Goal: Information Seeking & Learning: Learn about a topic

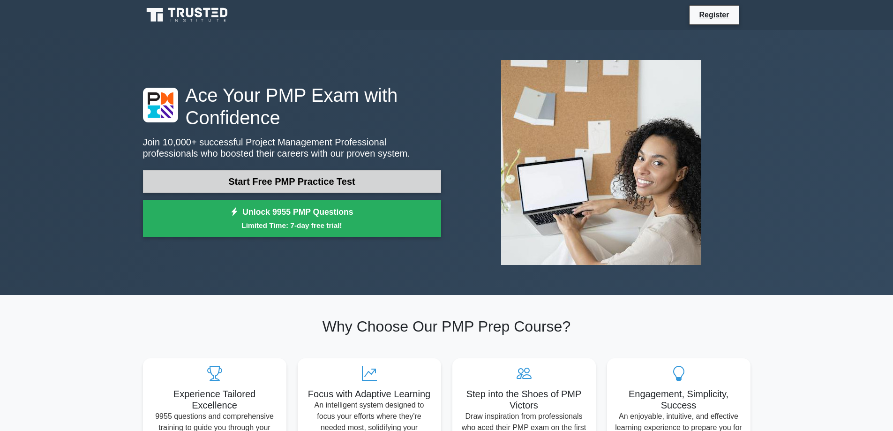
click at [265, 185] on link "Start Free PMP Practice Test" at bounding box center [292, 181] width 298 height 23
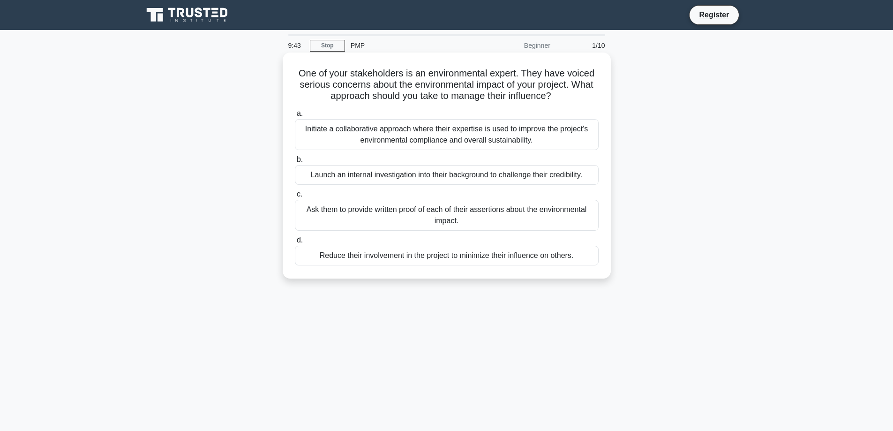
click at [401, 143] on div "Initiate a collaborative approach where their expertise is used to improve the …" at bounding box center [447, 134] width 304 height 31
click at [295, 117] on input "a. Initiate a collaborative approach where their expertise is used to improve t…" at bounding box center [295, 114] width 0 height 6
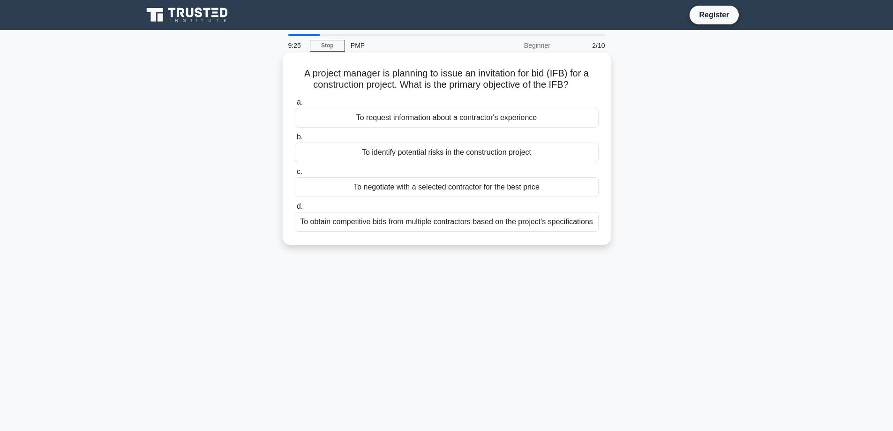
click at [504, 227] on div "To obtain competitive bids from multiple contractors based on the project's spe…" at bounding box center [447, 222] width 304 height 20
click at [295, 210] on input "d. To obtain competitive bids from multiple contractors based on the project's …" at bounding box center [295, 206] width 0 height 6
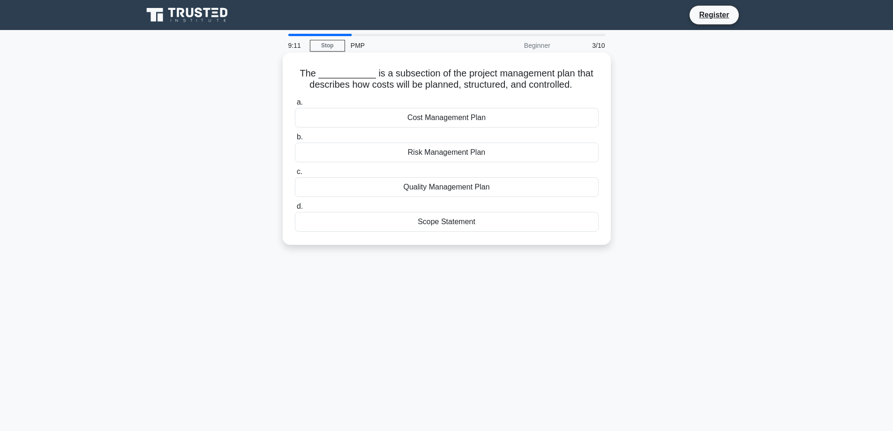
click at [465, 120] on div "Cost Management Plan" at bounding box center [447, 118] width 304 height 20
click at [295, 105] on input "a. Cost Management Plan" at bounding box center [295, 102] width 0 height 6
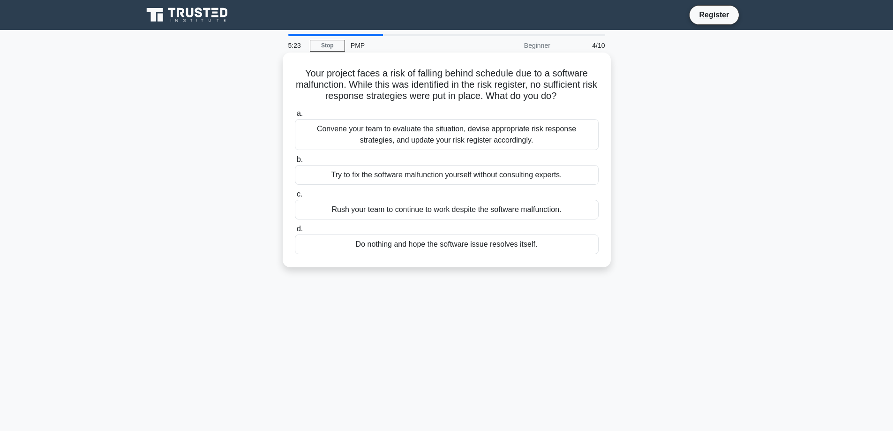
click at [557, 139] on div "Convene your team to evaluate the situation, devise appropriate risk response s…" at bounding box center [447, 134] width 304 height 31
click at [295, 117] on input "a. Convene your team to evaluate the situation, devise appropriate risk respons…" at bounding box center [295, 114] width 0 height 6
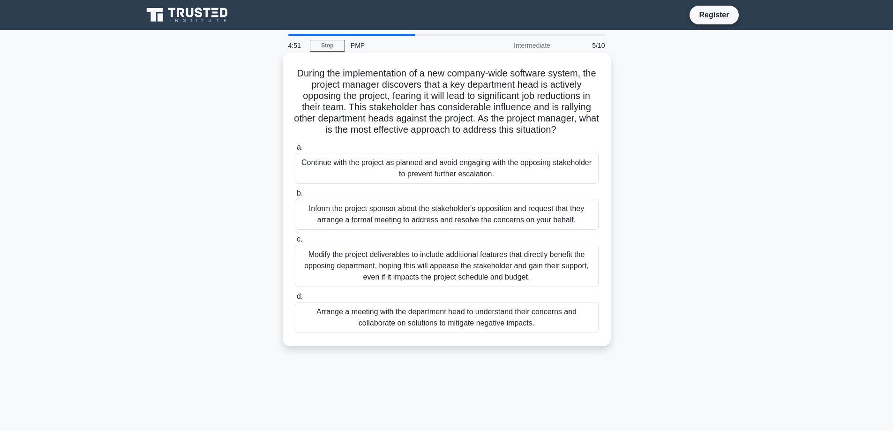
click at [435, 329] on div "Arrange a meeting with the department head to understand their concerns and col…" at bounding box center [447, 317] width 304 height 31
click at [295, 300] on input "d. Arrange a meeting with the department head to understand their concerns and …" at bounding box center [295, 296] width 0 height 6
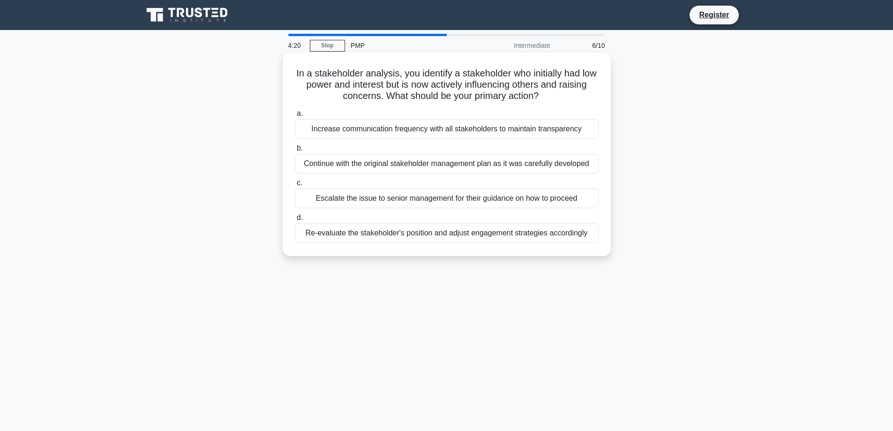
click at [417, 135] on div "Increase communication frequency with all stakeholders to maintain transparency" at bounding box center [447, 129] width 304 height 20
click at [295, 117] on input "a. Increase communication frequency with all stakeholders to maintain transpare…" at bounding box center [295, 114] width 0 height 6
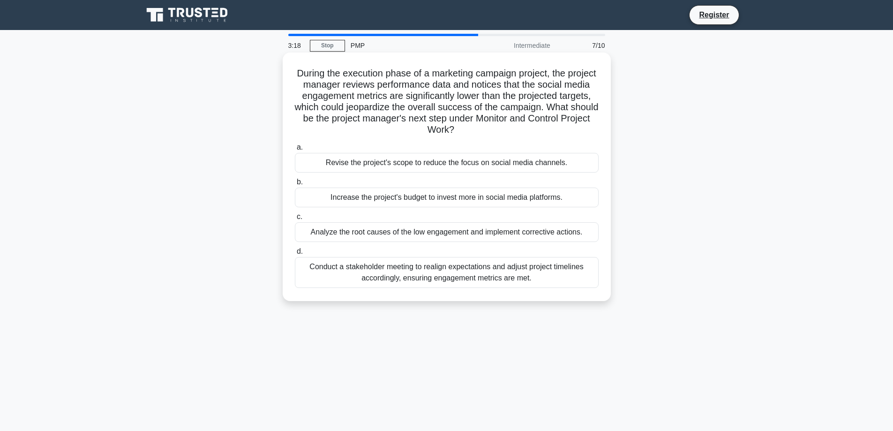
click at [437, 237] on div "Analyze the root causes of the low engagement and implement corrective actions." at bounding box center [447, 232] width 304 height 20
click at [295, 220] on input "c. Analyze the root causes of the low engagement and implement corrective actio…" at bounding box center [295, 217] width 0 height 6
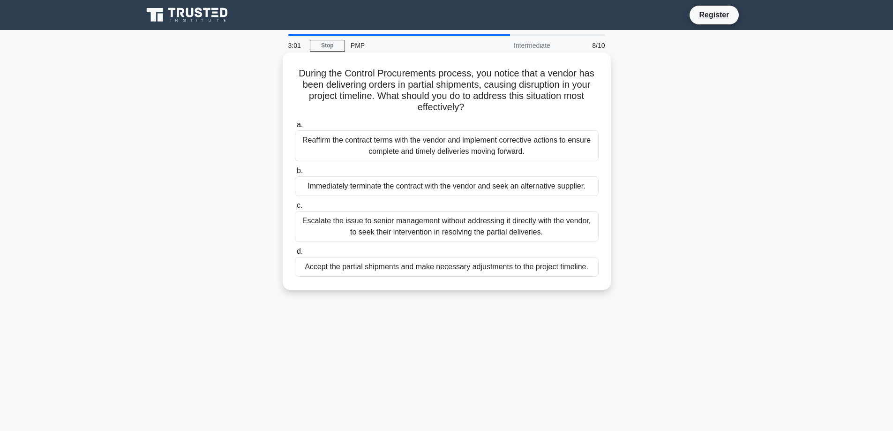
click at [458, 153] on div "Reaffirm the contract terms with the vendor and implement corrective actions to…" at bounding box center [447, 145] width 304 height 31
click at [295, 128] on input "a. Reaffirm the contract terms with the vendor and implement corrective actions…" at bounding box center [295, 125] width 0 height 6
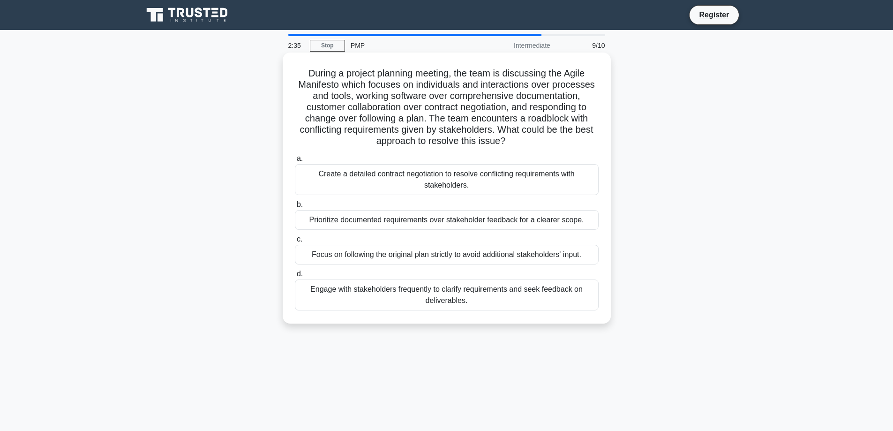
click at [452, 309] on div "Engage with stakeholders frequently to clarify requirements and seek feedback o…" at bounding box center [447, 294] width 304 height 31
click at [295, 277] on input "d. Engage with stakeholders frequently to clarify requirements and seek feedbac…" at bounding box center [295, 274] width 0 height 6
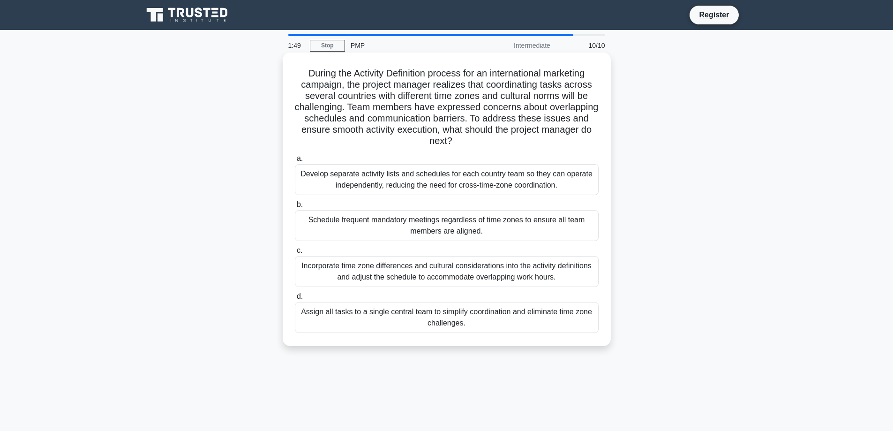
click at [457, 275] on div "Incorporate time zone differences and cultural considerations into the activity…" at bounding box center [447, 271] width 304 height 31
click at [295, 254] on input "c. Incorporate time zone differences and cultural considerations into the activ…" at bounding box center [295, 251] width 0 height 6
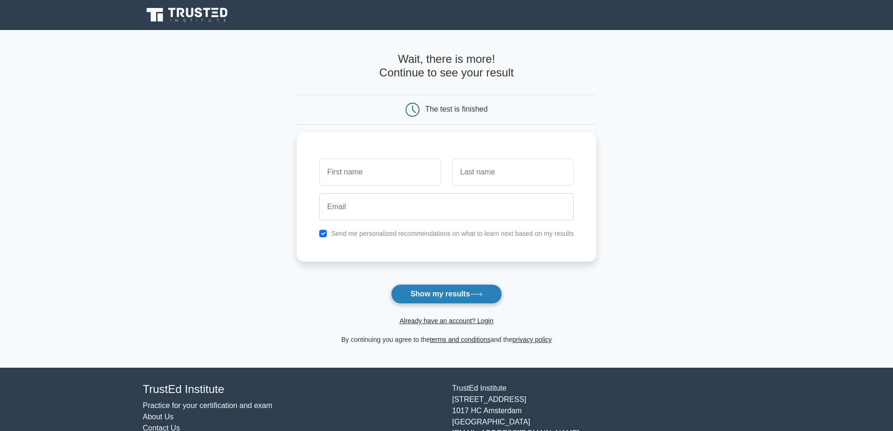
click at [446, 297] on button "Show my results" at bounding box center [446, 294] width 111 height 20
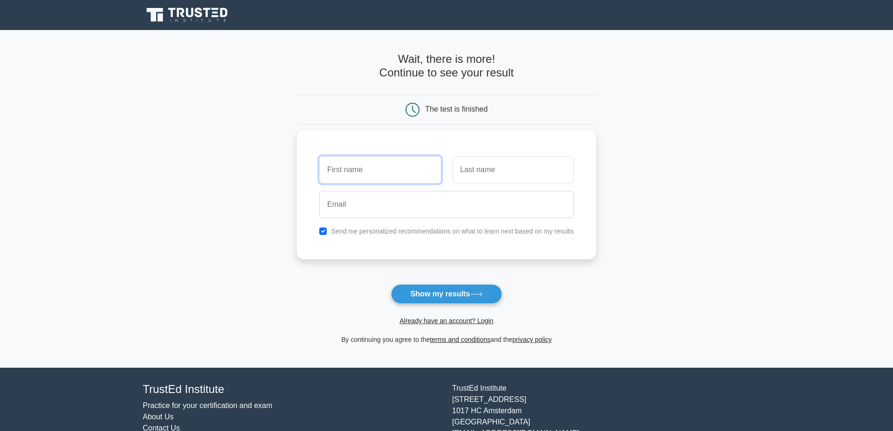
click at [370, 175] on input "text" at bounding box center [379, 169] width 121 height 27
type input "mm"
click at [480, 178] on input "text" at bounding box center [512, 169] width 121 height 27
type input "mmm"
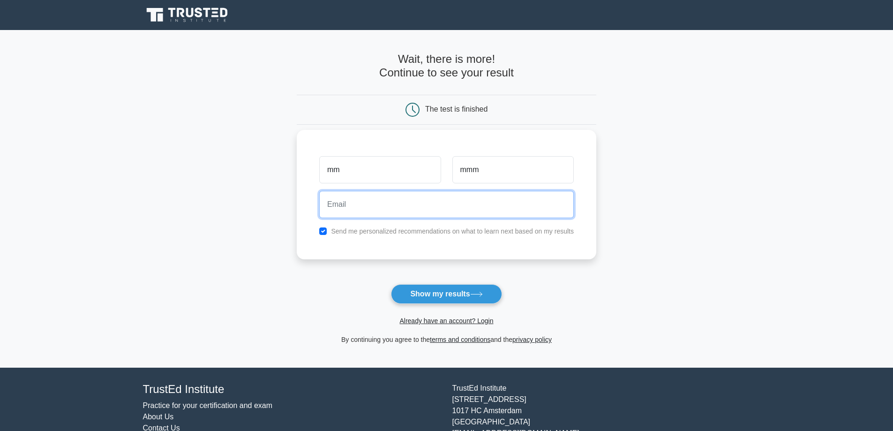
click at [440, 203] on input "email" at bounding box center [446, 204] width 255 height 27
type input "mmmmm@hm.com"
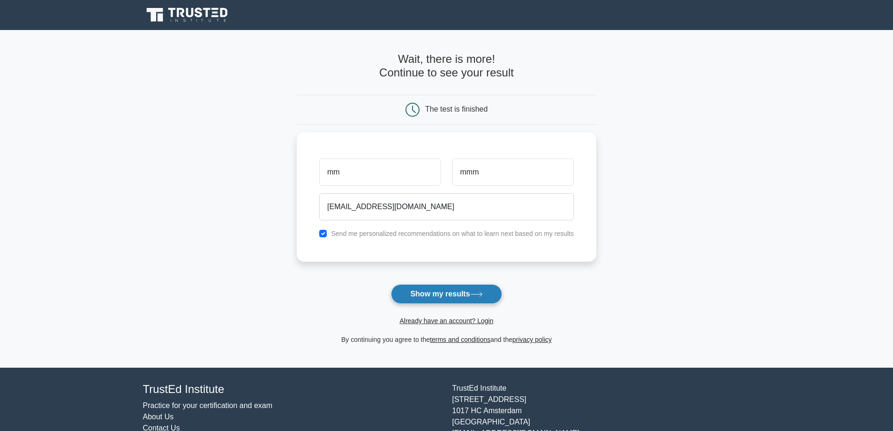
click at [461, 288] on button "Show my results" at bounding box center [446, 294] width 111 height 20
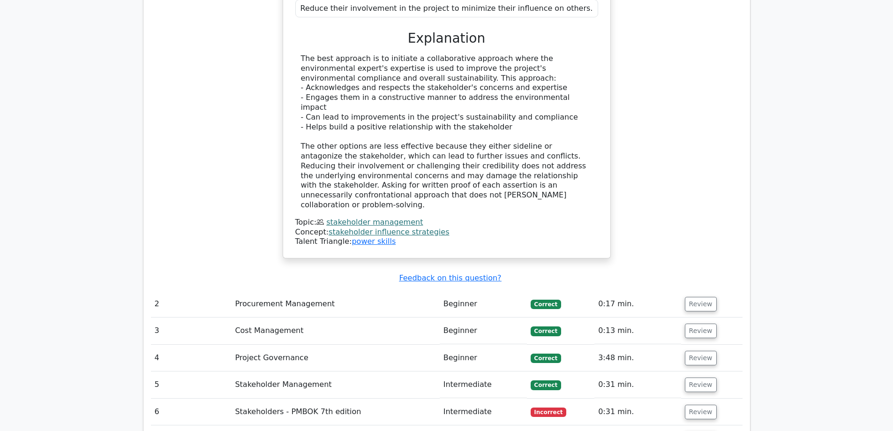
scroll to position [1250, 0]
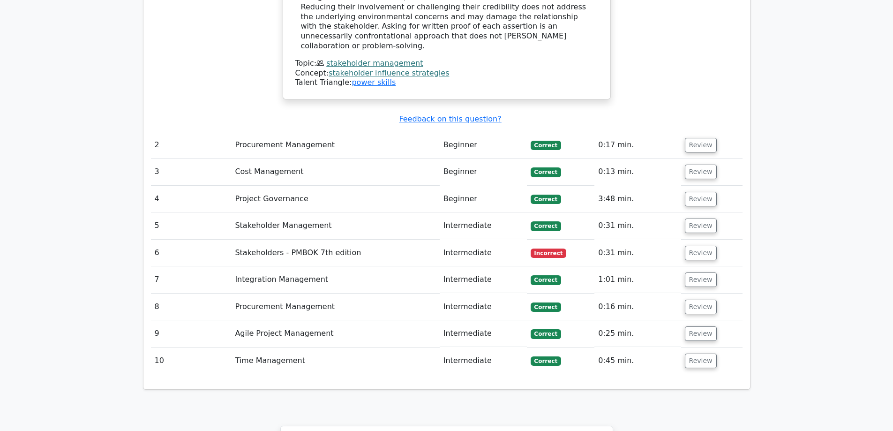
click at [275, 240] on td "Stakeholders - PMBOK 7th edition" at bounding box center [335, 253] width 208 height 27
click at [691, 246] on button "Review" at bounding box center [701, 253] width 32 height 15
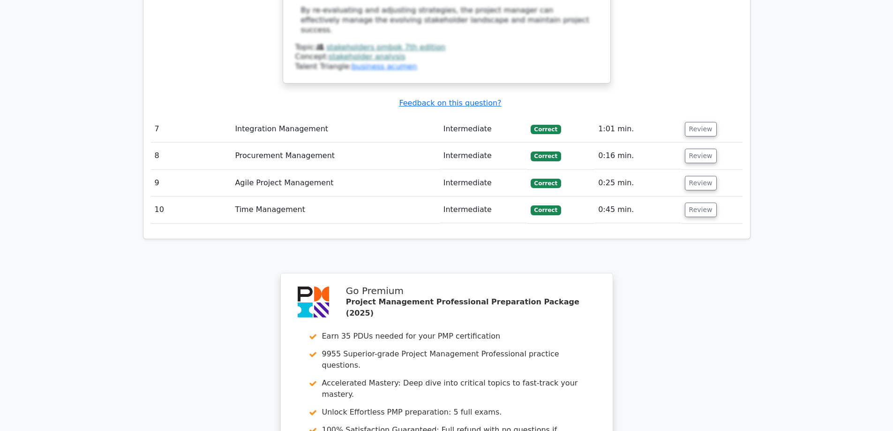
scroll to position [2131, 0]
